Goal: Task Accomplishment & Management: Use online tool/utility

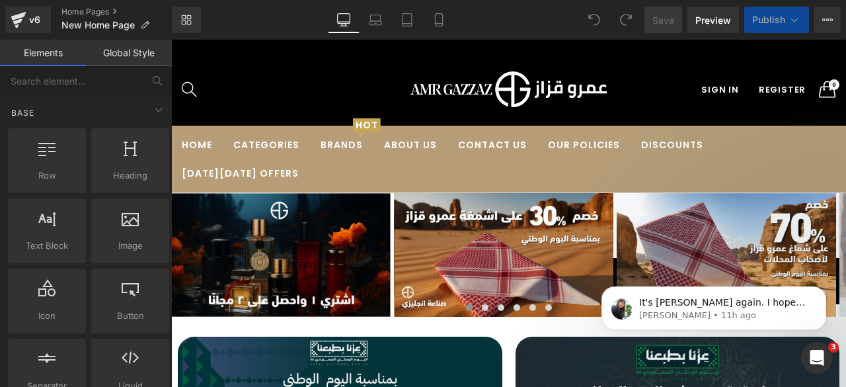
scroll to position [4916, 0]
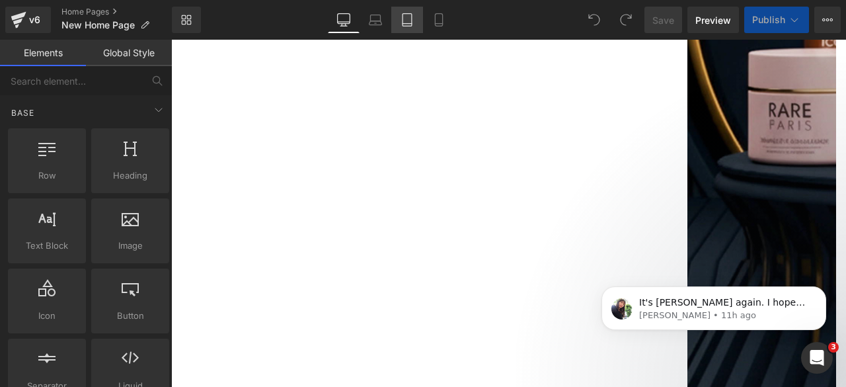
click at [407, 22] on icon at bounding box center [406, 19] width 13 height 13
click at [343, 24] on icon at bounding box center [343, 19] width 13 height 13
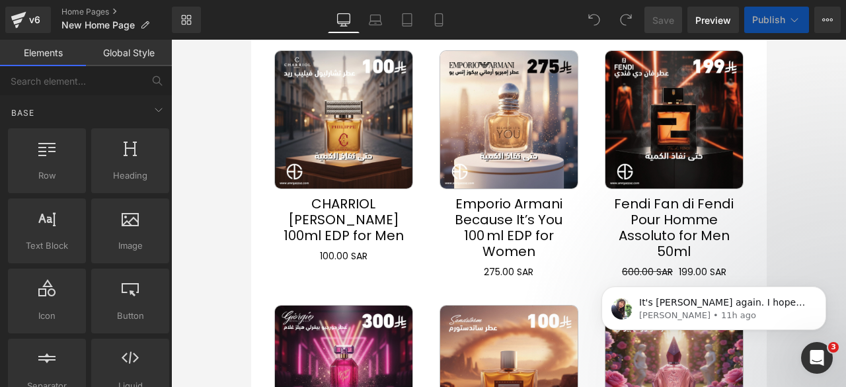
scroll to position [3686, 0]
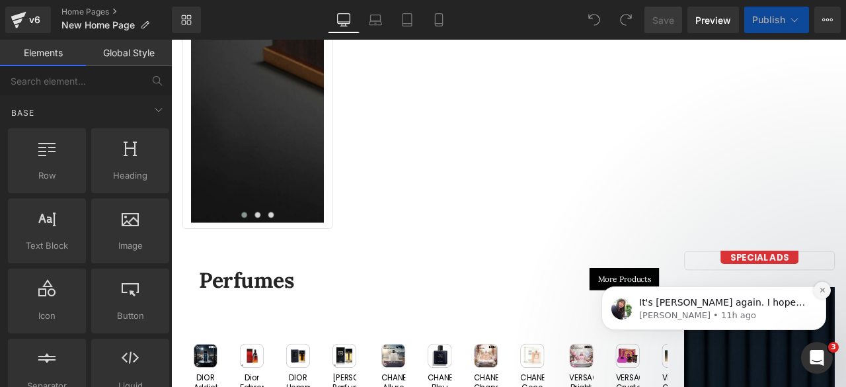
click at [821, 293] on button "Dismiss notification" at bounding box center [821, 290] width 17 height 17
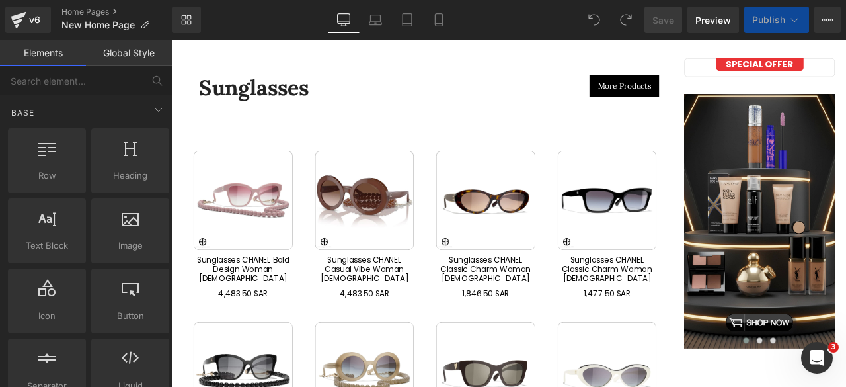
scroll to position [6304, 0]
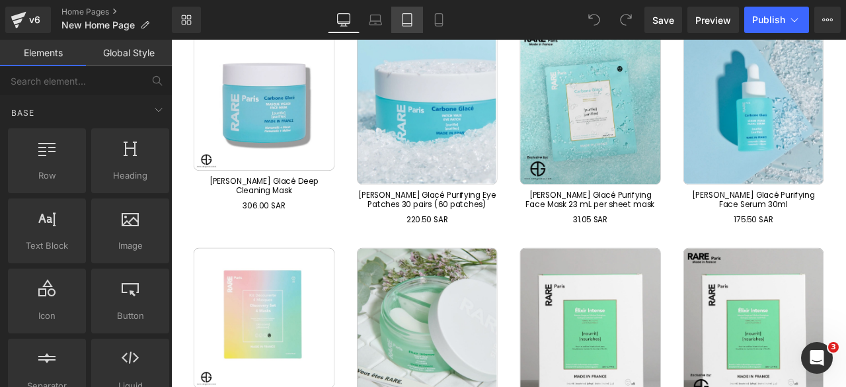
click at [407, 22] on icon at bounding box center [406, 19] width 13 height 13
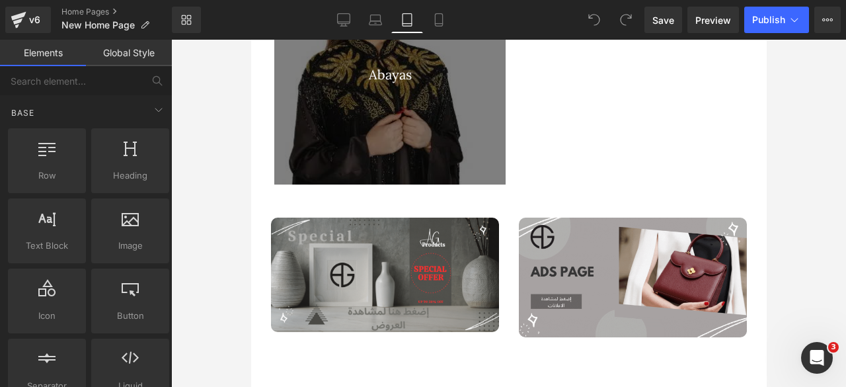
scroll to position [6368, 0]
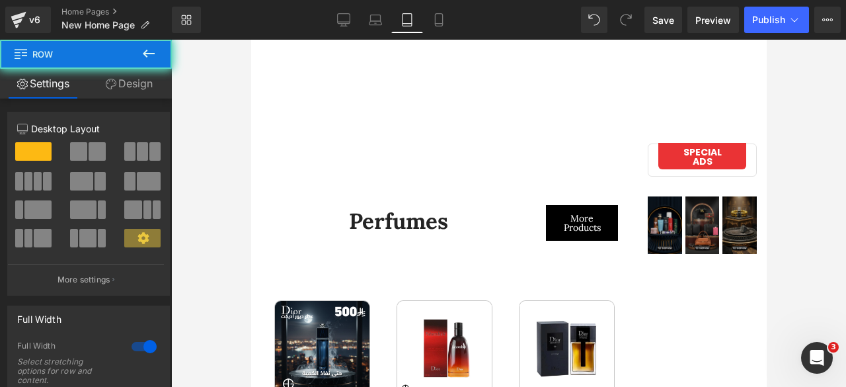
scroll to position [2955, 0]
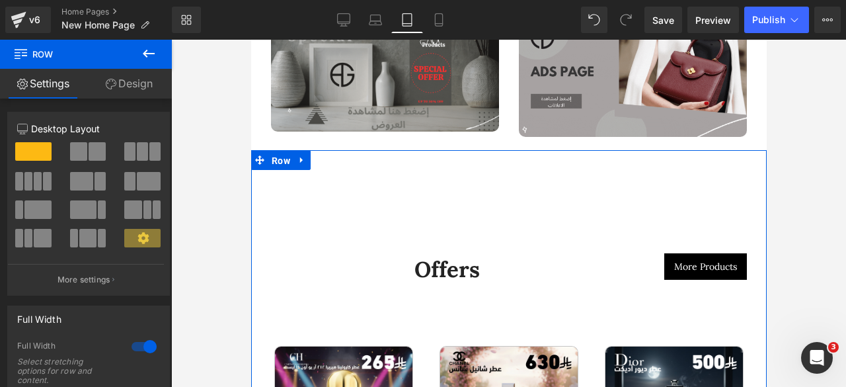
click at [135, 85] on link "Design" at bounding box center [129, 84] width 86 height 30
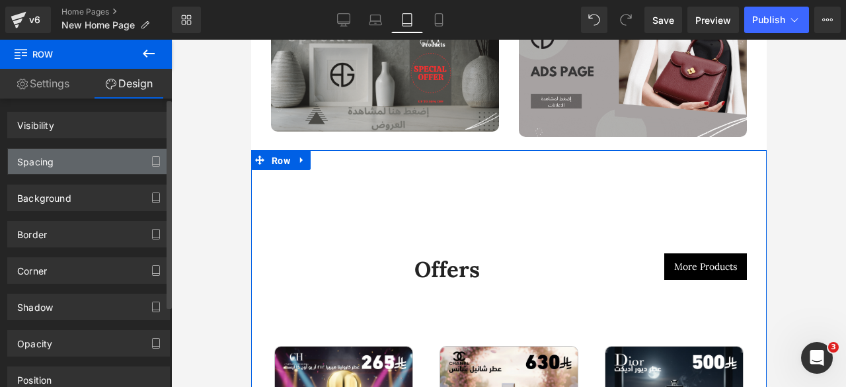
click at [53, 165] on div "Spacing" at bounding box center [35, 158] width 36 height 19
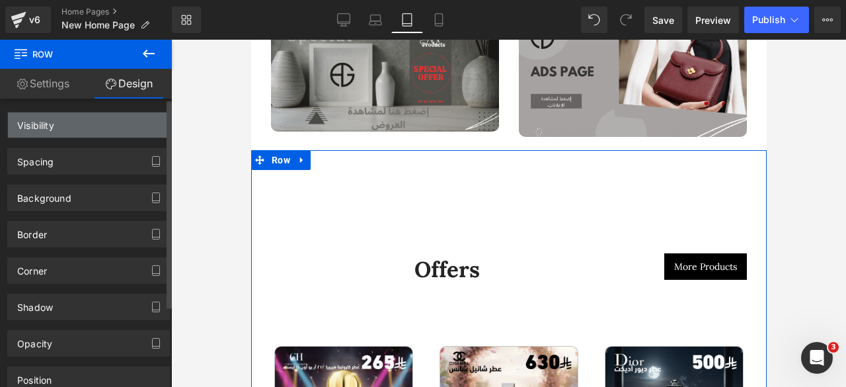
click at [50, 128] on div "Visibility" at bounding box center [35, 121] width 37 height 19
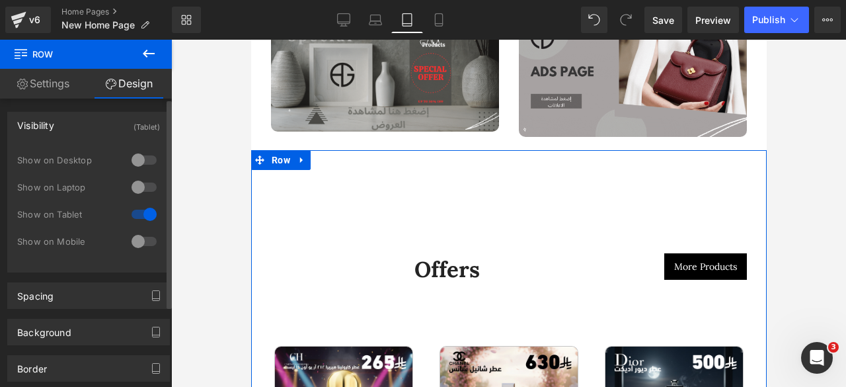
click at [145, 157] on div at bounding box center [144, 159] width 32 height 21
click at [143, 189] on div at bounding box center [144, 186] width 32 height 21
click at [143, 239] on div at bounding box center [144, 241] width 32 height 21
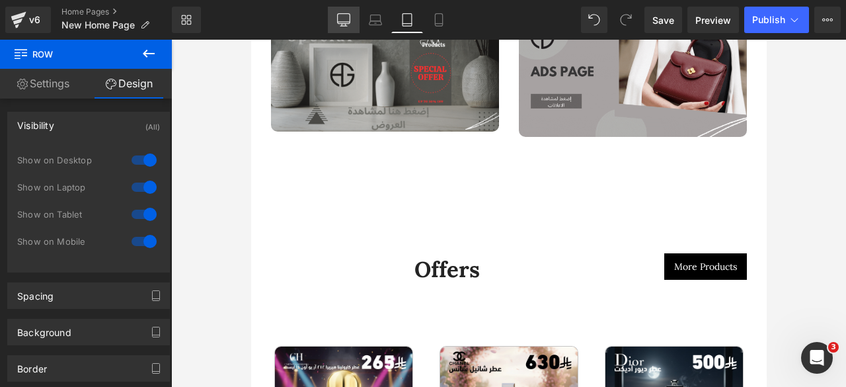
click at [341, 17] on icon at bounding box center [343, 19] width 13 height 13
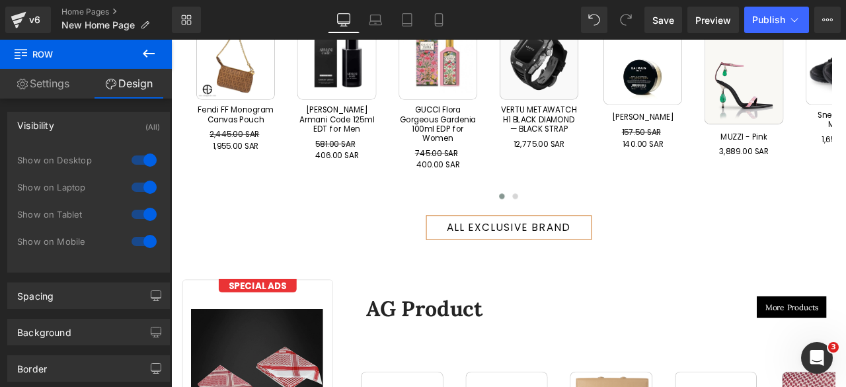
scroll to position [1944, 0]
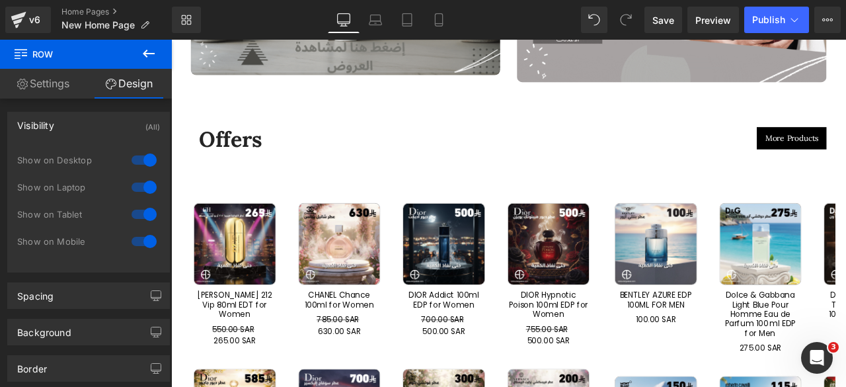
click at [341, 17] on icon at bounding box center [343, 19] width 13 height 13
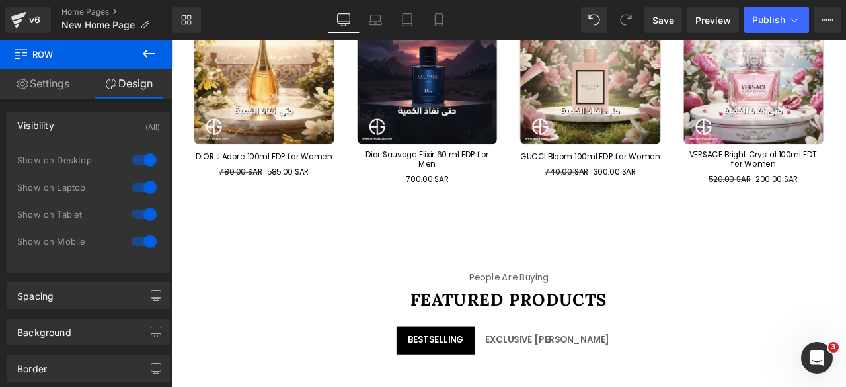
scroll to position [2853, 0]
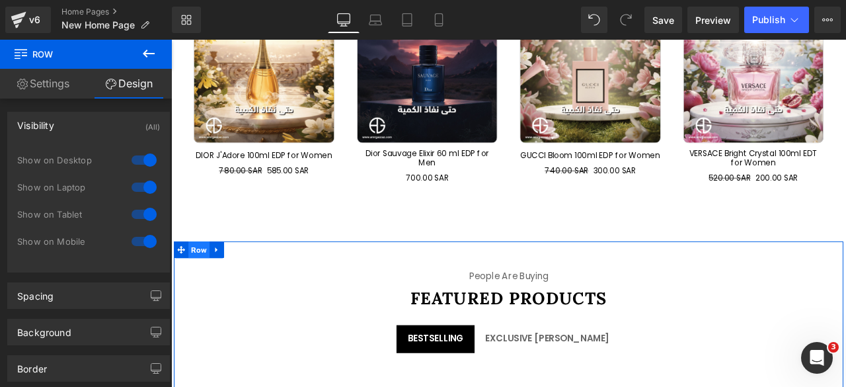
click at [199, 284] on span "Row" at bounding box center [204, 289] width 25 height 20
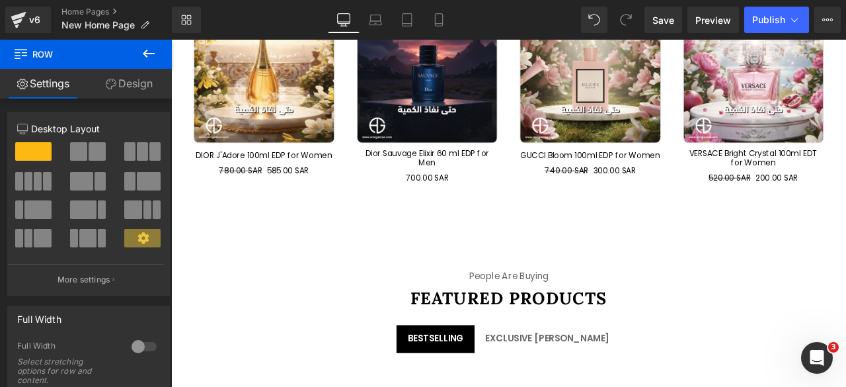
click at [135, 89] on link "Design" at bounding box center [129, 84] width 86 height 30
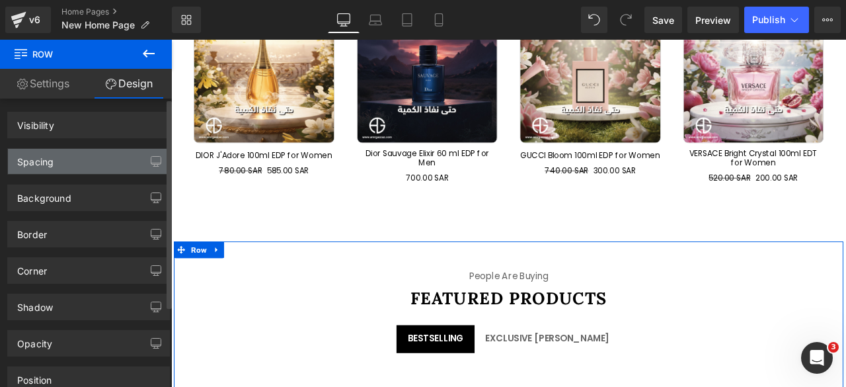
click at [66, 164] on div "Spacing" at bounding box center [88, 161] width 161 height 25
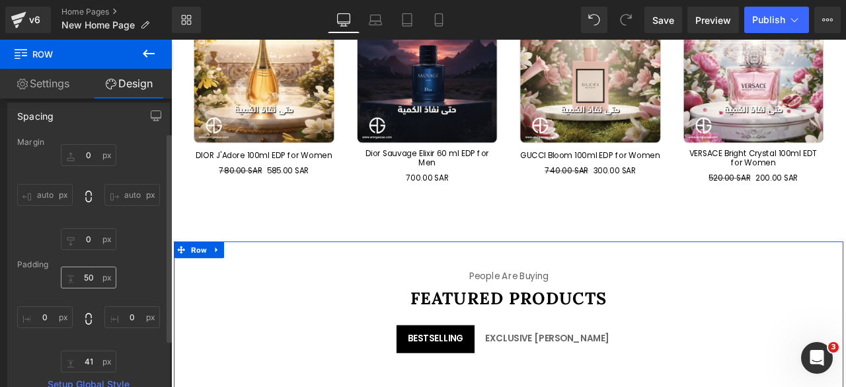
scroll to position [46, 0]
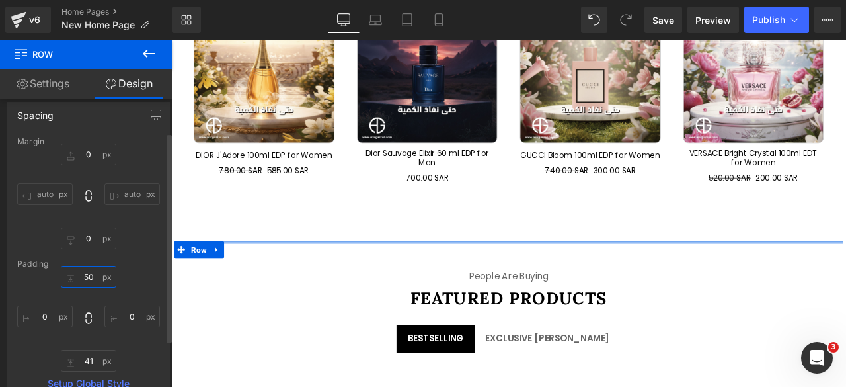
click at [86, 277] on input "text" at bounding box center [89, 277] width 56 height 22
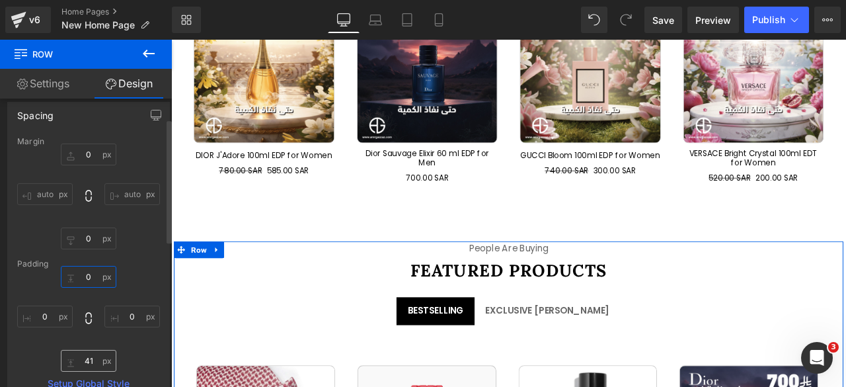
scroll to position [3576, 0]
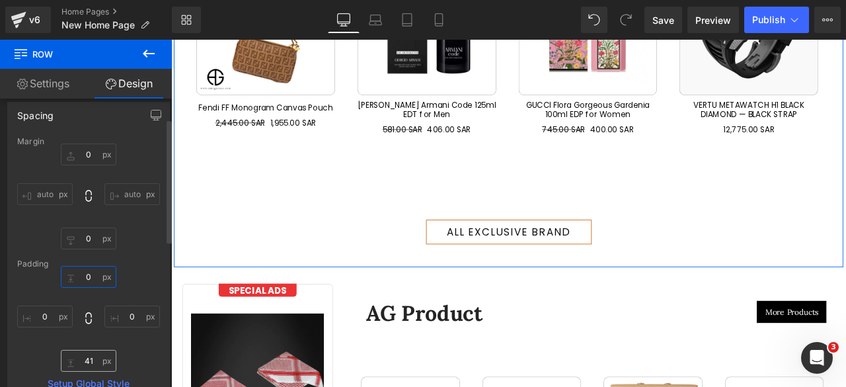
type input "0"
click at [84, 363] on input "text" at bounding box center [89, 361] width 56 height 22
type input "0"
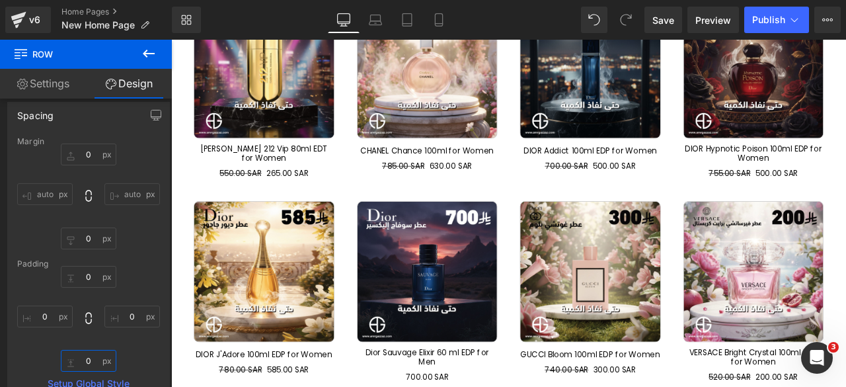
scroll to position [2249, 0]
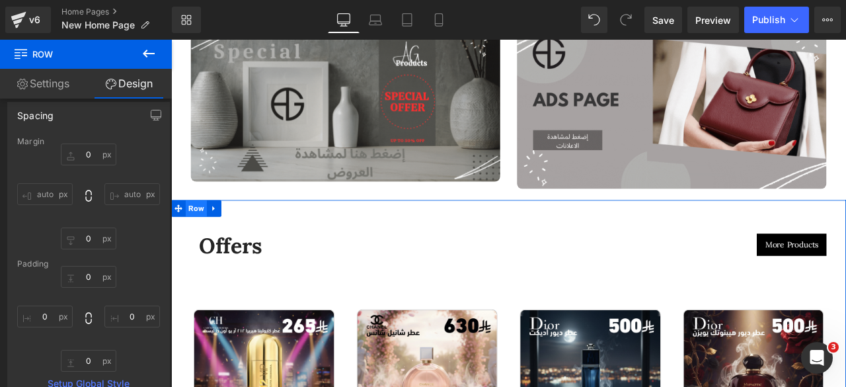
click at [196, 232] on span "Row" at bounding box center [200, 239] width 25 height 20
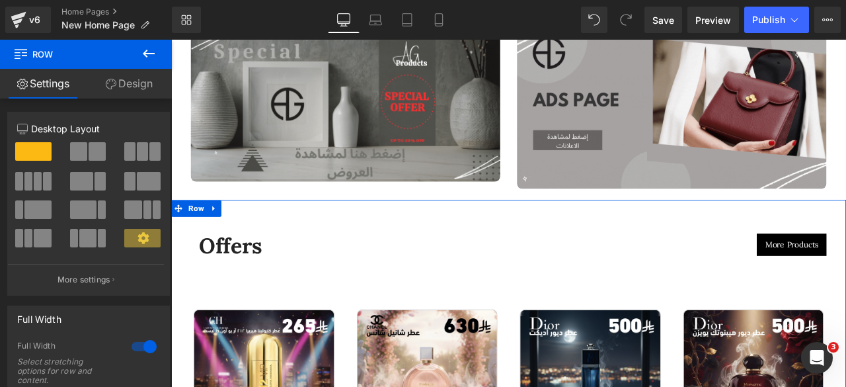
click at [120, 79] on link "Design" at bounding box center [129, 84] width 86 height 30
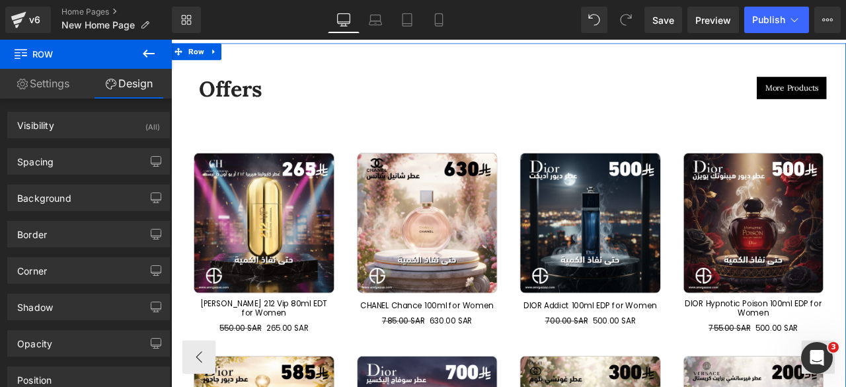
scroll to position [2448, 0]
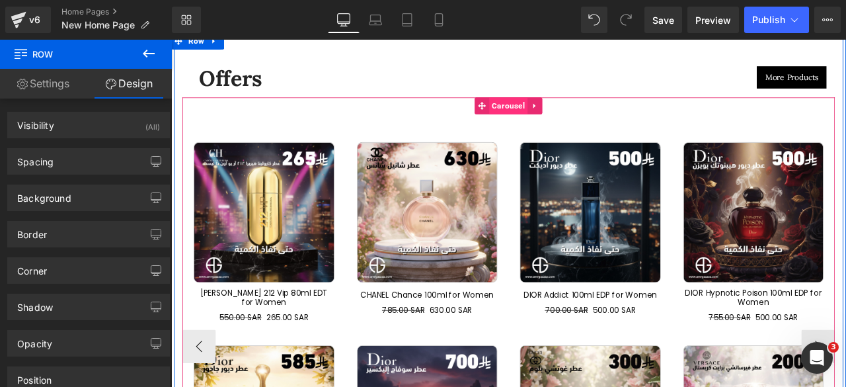
click at [565, 110] on span "Carousel" at bounding box center [571, 118] width 46 height 20
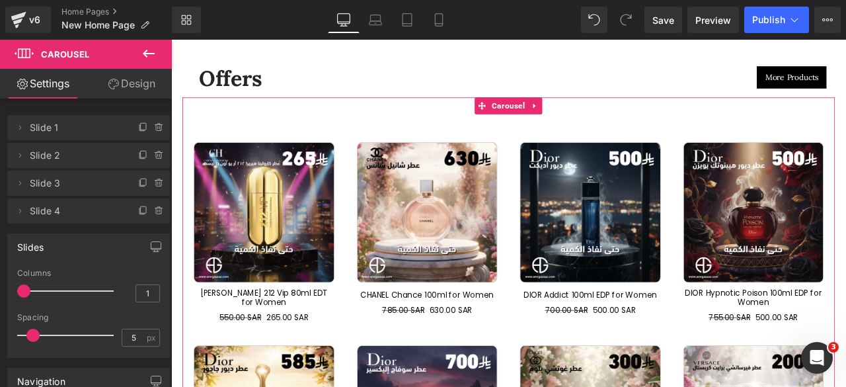
click at [128, 84] on link "Design" at bounding box center [132, 84] width 86 height 30
click at [0, 0] on div "Spacing" at bounding box center [0, 0] width 0 height 0
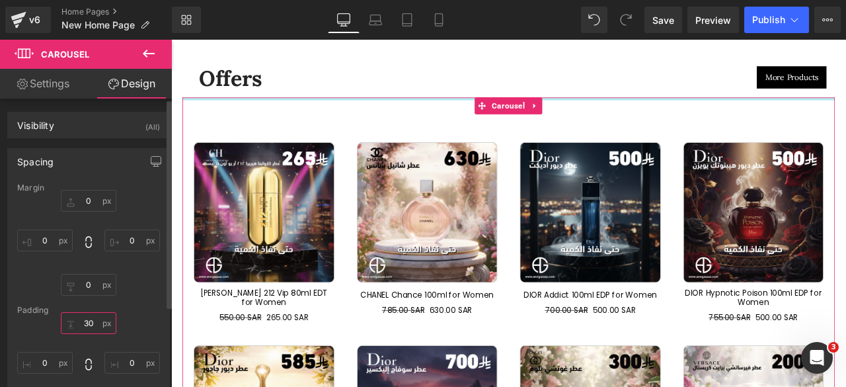
click at [83, 323] on input "text" at bounding box center [89, 323] width 56 height 22
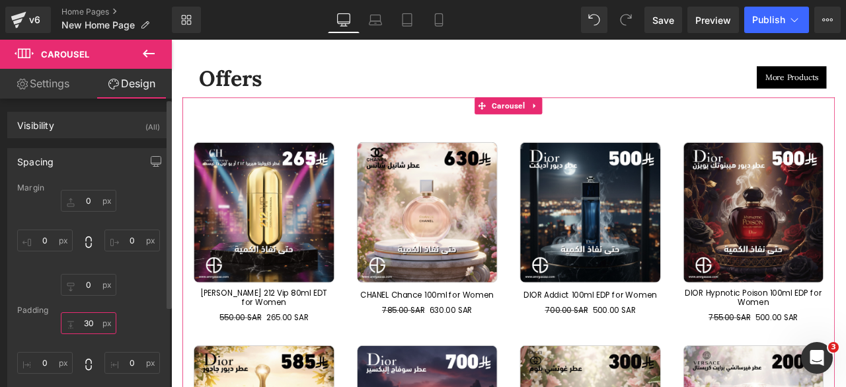
type input "0"
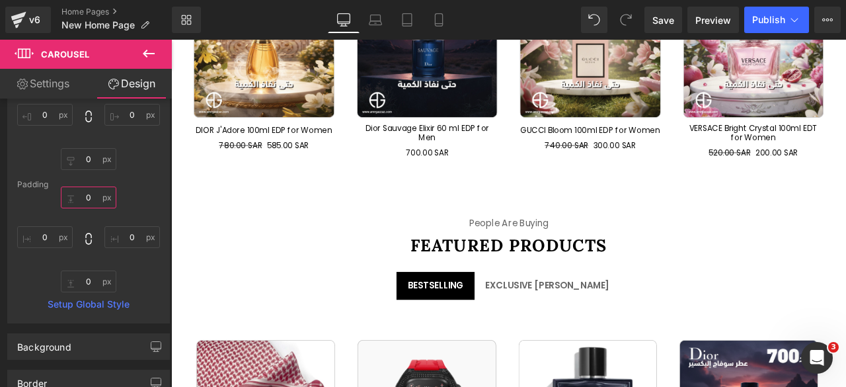
scroll to position [2864, 0]
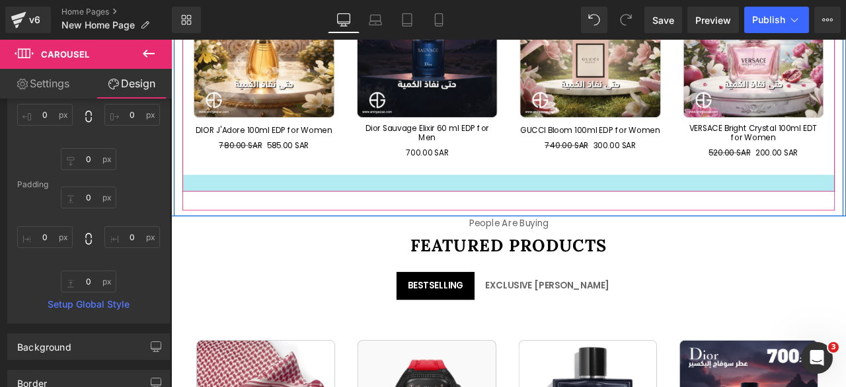
click at [490, 200] on div at bounding box center [570, 210] width 773 height 20
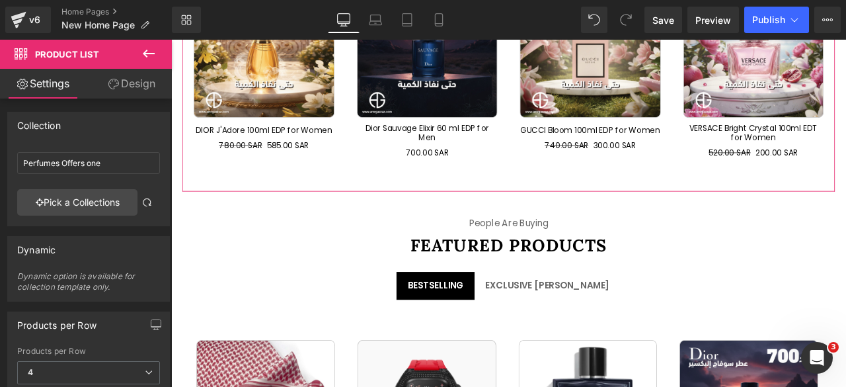
click at [130, 83] on link "Design" at bounding box center [132, 84] width 86 height 30
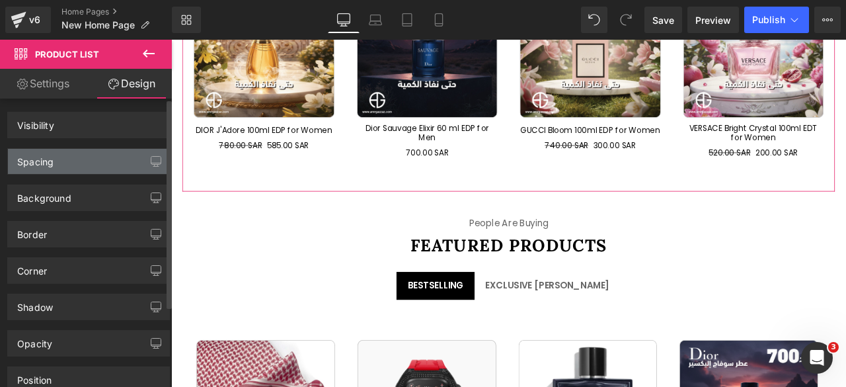
click at [59, 161] on div "Spacing" at bounding box center [88, 161] width 161 height 25
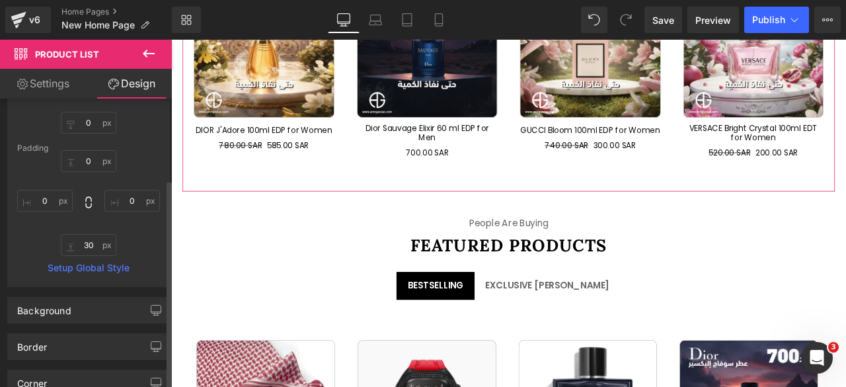
scroll to position [174, 0]
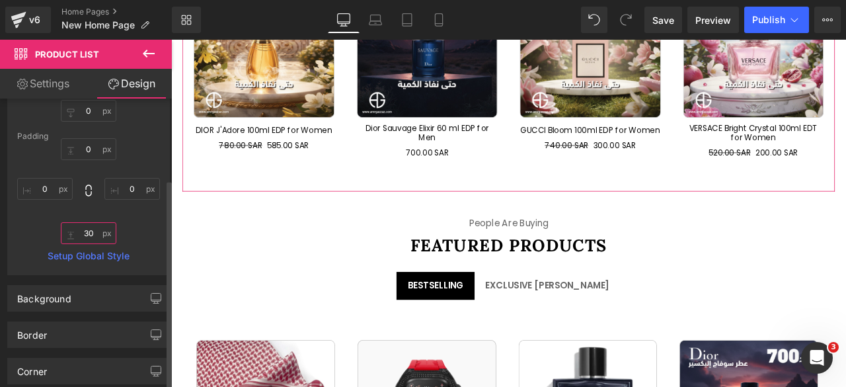
click at [85, 229] on input "text" at bounding box center [89, 233] width 56 height 22
type input "0"
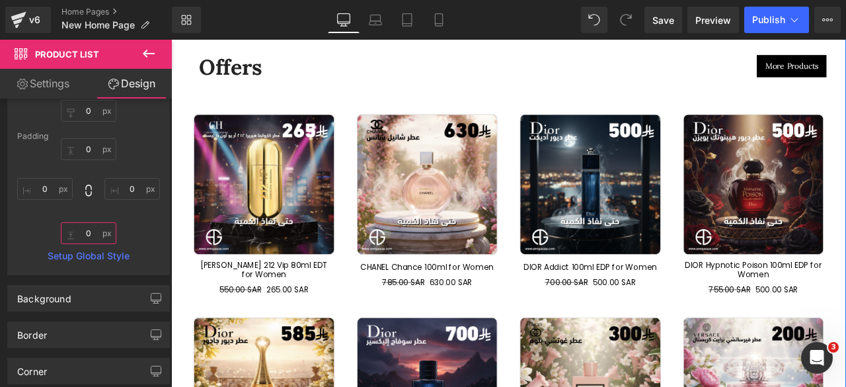
scroll to position [2475, 0]
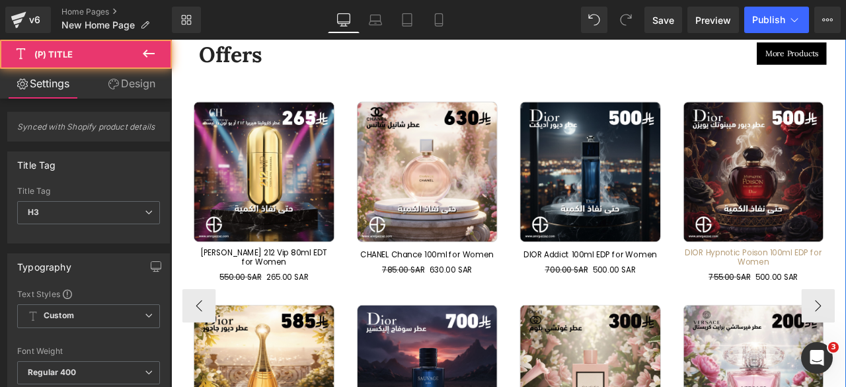
click at [845, 294] on link "DIOR Hypnotic Poison 100ml EDP for Women" at bounding box center [861, 297] width 167 height 22
